Goal: Information Seeking & Learning: Learn about a topic

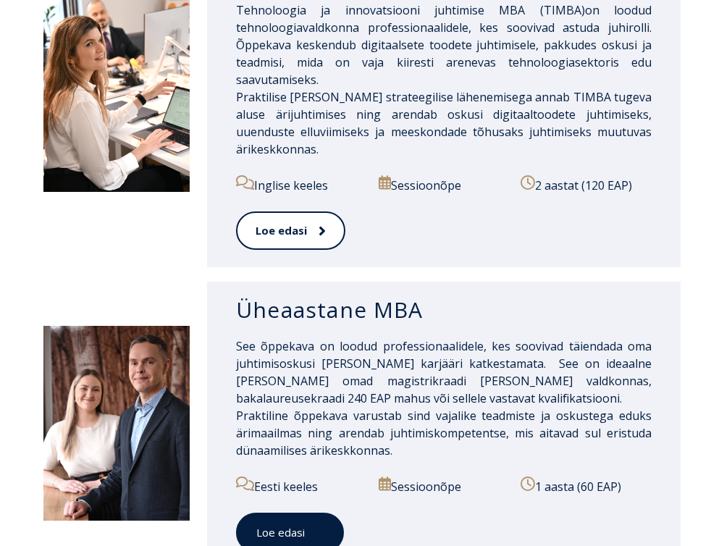
scroll to position [1196, 0]
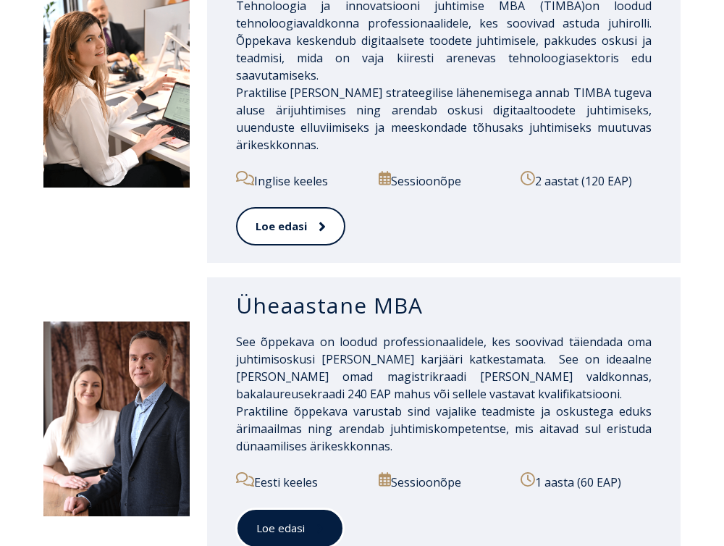
click at [285, 508] on link "Loe edasi" at bounding box center [290, 528] width 108 height 40
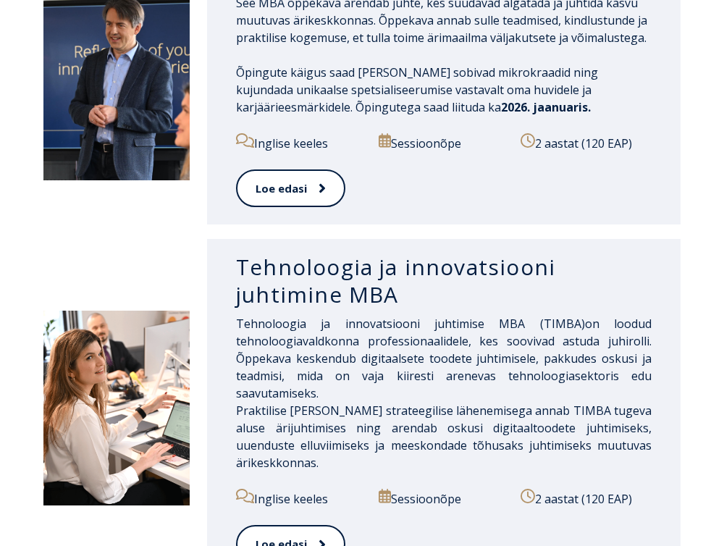
scroll to position [765, 0]
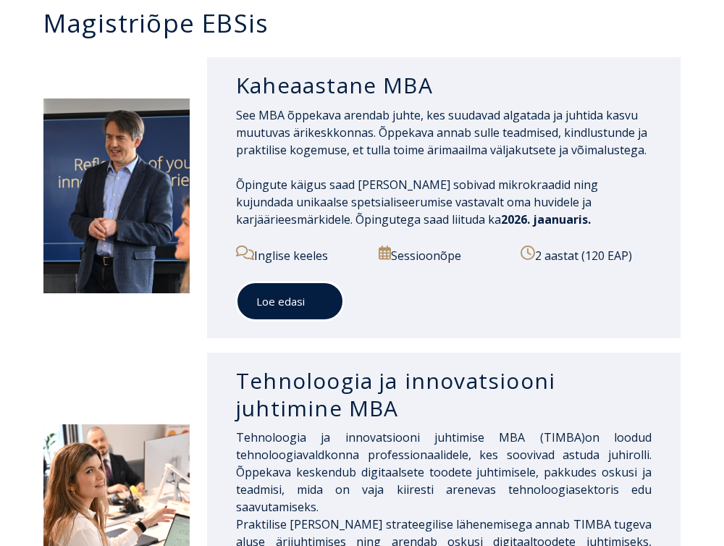
click at [324, 282] on link "Loe edasi" at bounding box center [290, 302] width 108 height 40
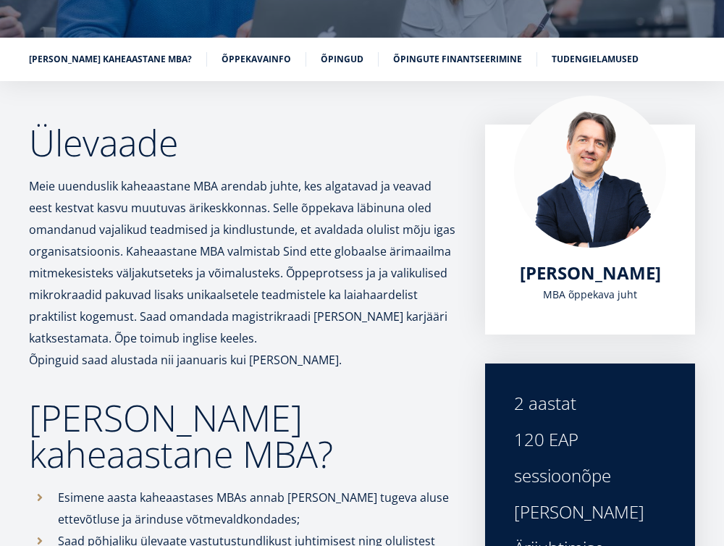
scroll to position [66, 0]
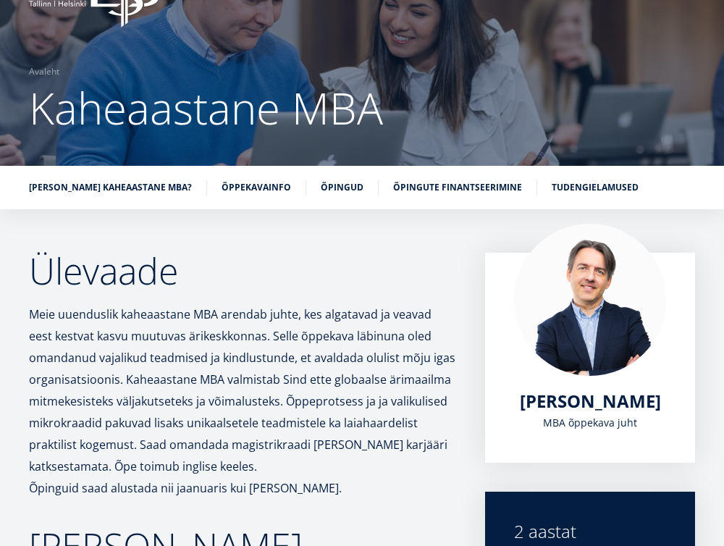
click at [261, 180] on link "Õppekavainfo" at bounding box center [257, 187] width 70 height 14
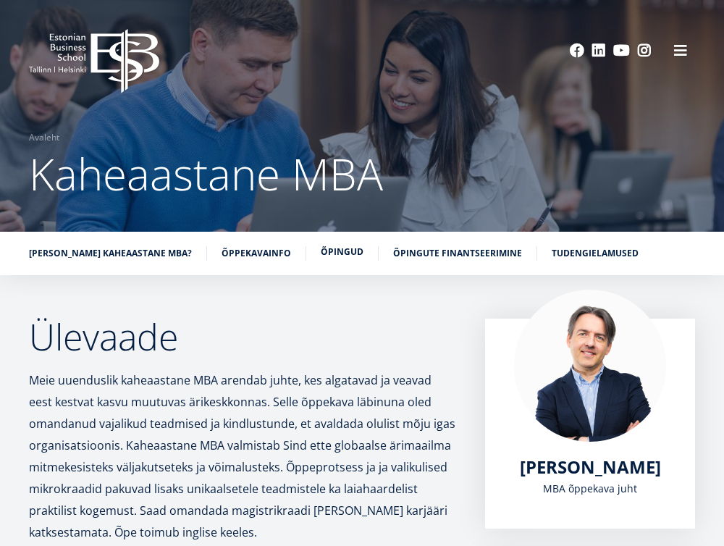
click at [321, 256] on link "Õpingud" at bounding box center [342, 252] width 43 height 14
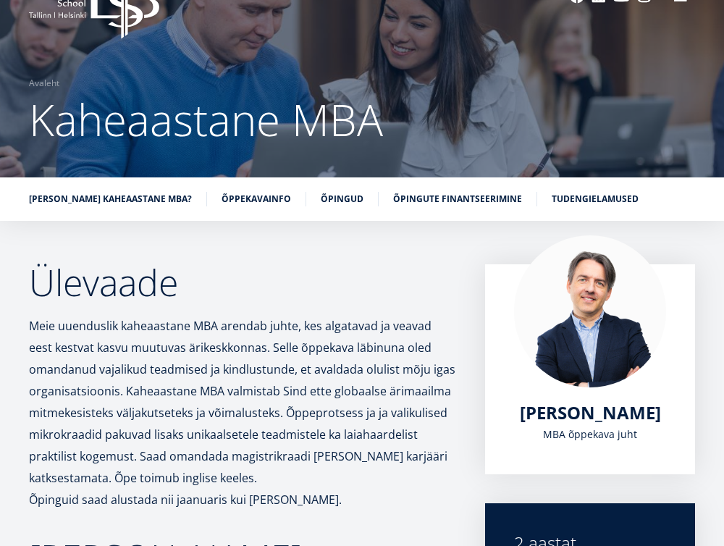
scroll to position [58, 0]
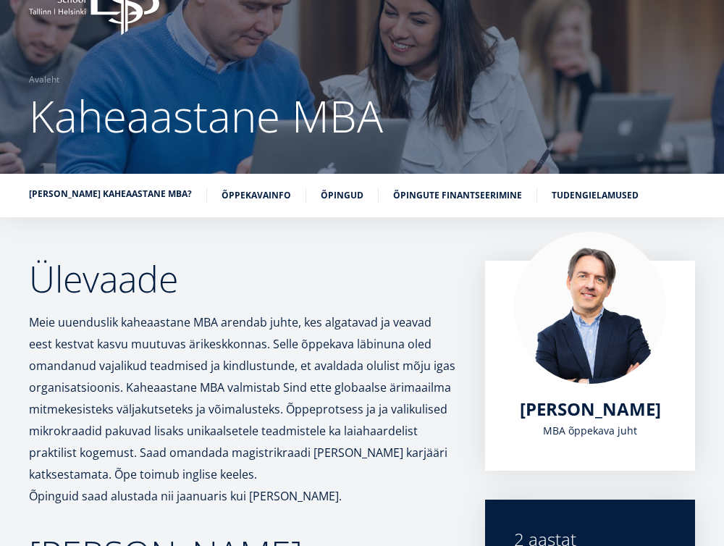
click at [147, 189] on link "Miks valida kaheaastane MBA?" at bounding box center [110, 194] width 163 height 14
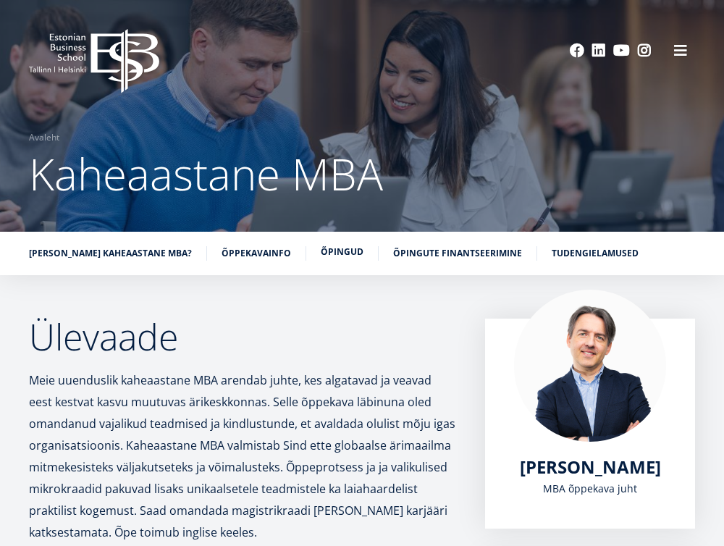
scroll to position [58, 0]
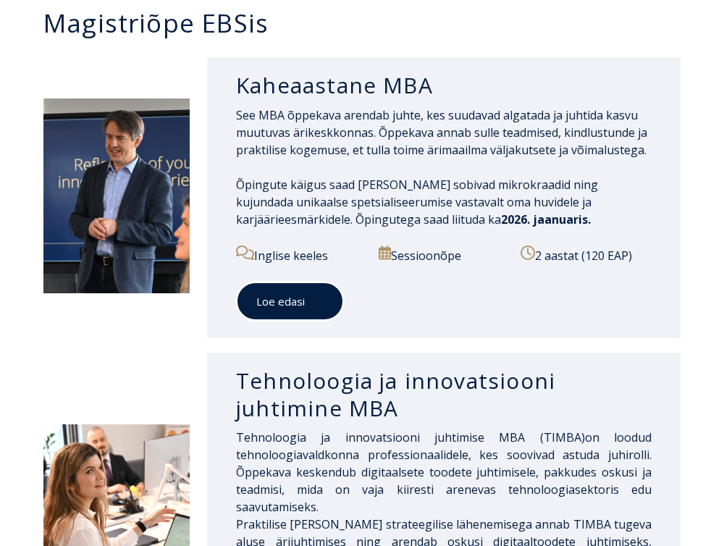
click at [308, 294] on span at bounding box center [314, 301] width 19 height 14
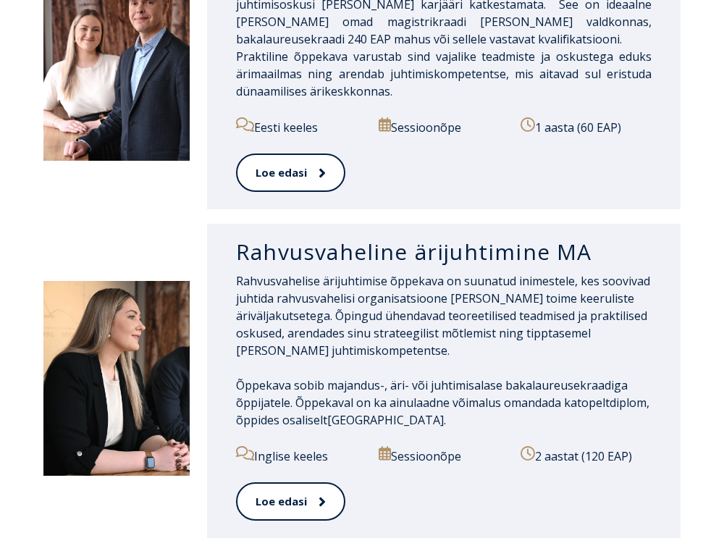
scroll to position [1586, 0]
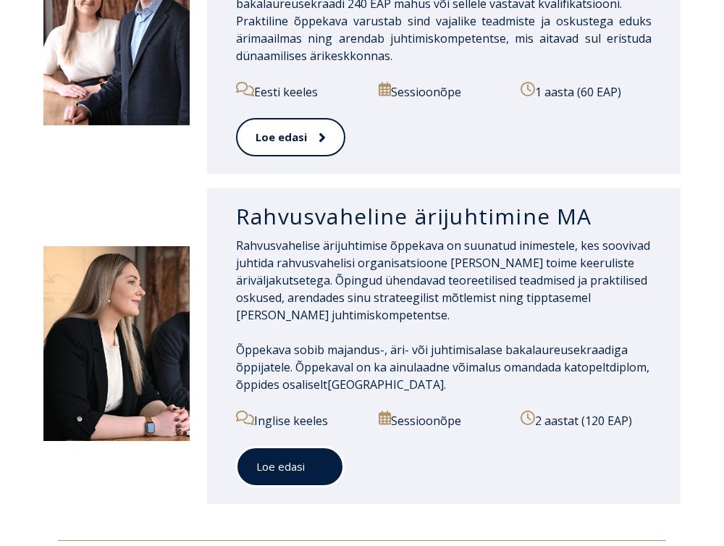
click at [321, 460] on icon at bounding box center [319, 467] width 7 height 14
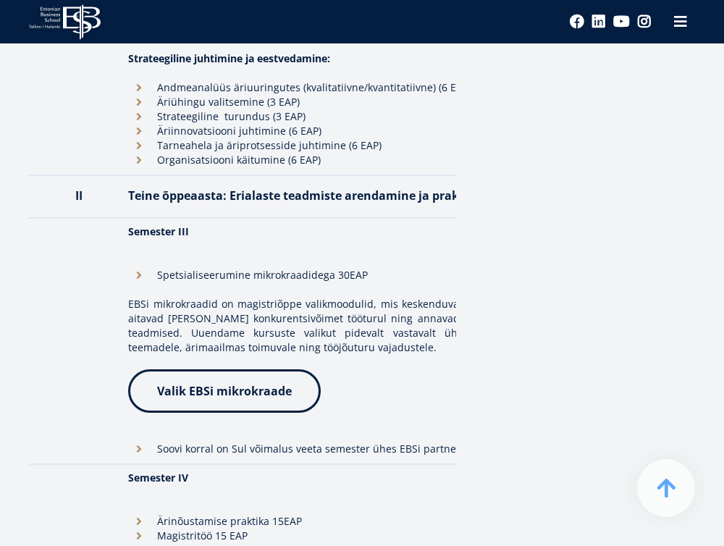
scroll to position [2142, 0]
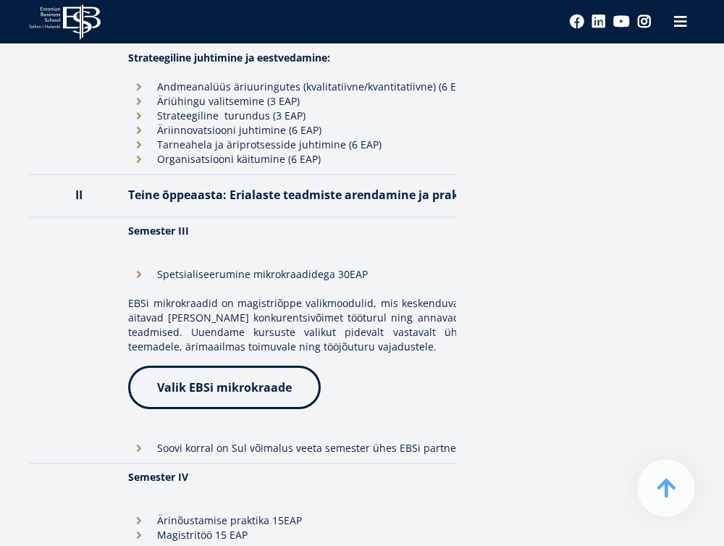
click at [250, 366] on link "Valik EBSi mikrokraade" at bounding box center [224, 387] width 193 height 43
